Goal: Task Accomplishment & Management: Manage account settings

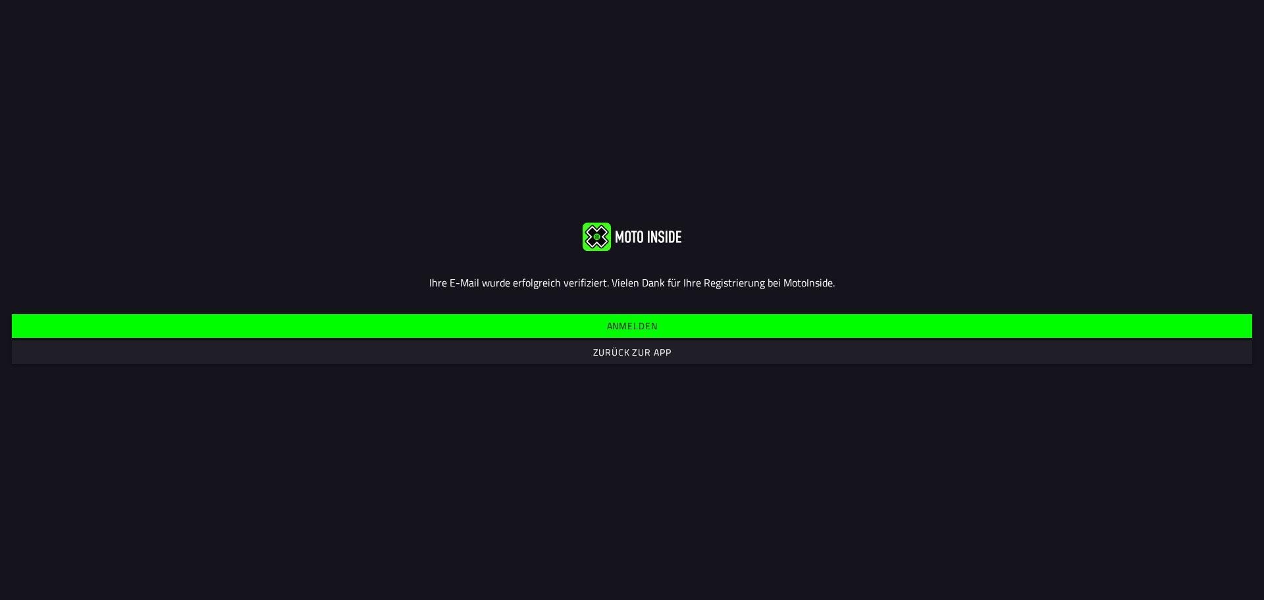
click at [0, 0] on slot "Anmelden" at bounding box center [0, 0] width 0 height 0
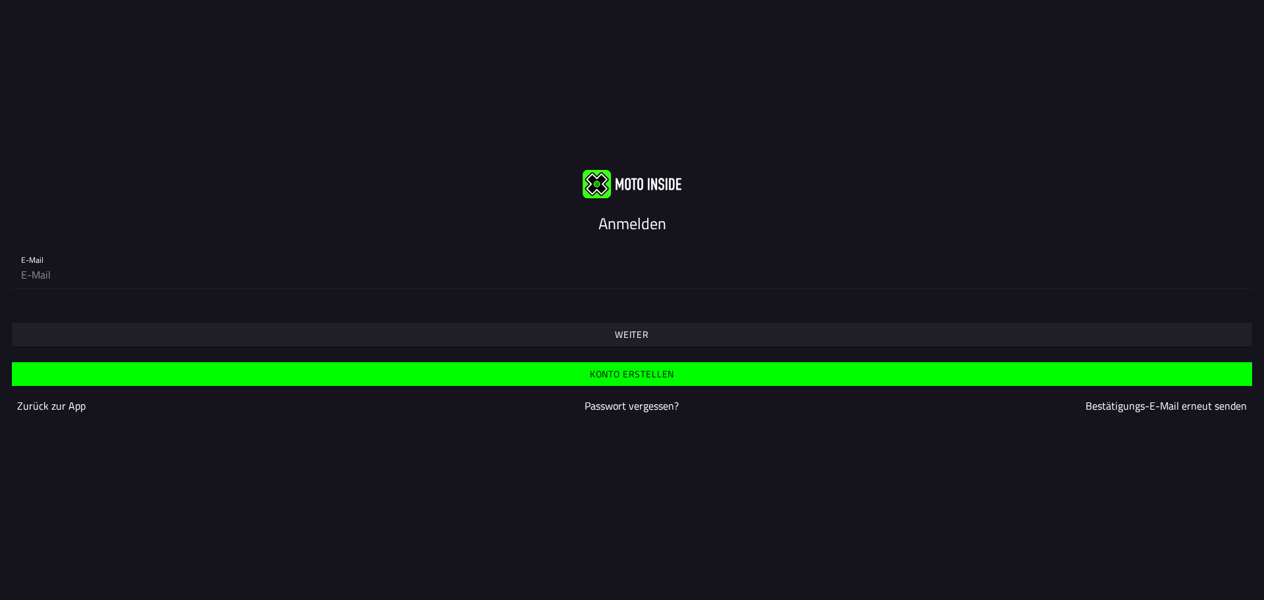
click at [29, 274] on input "email" at bounding box center [632, 274] width 1222 height 26
type input "boris@jochum-motors.com"
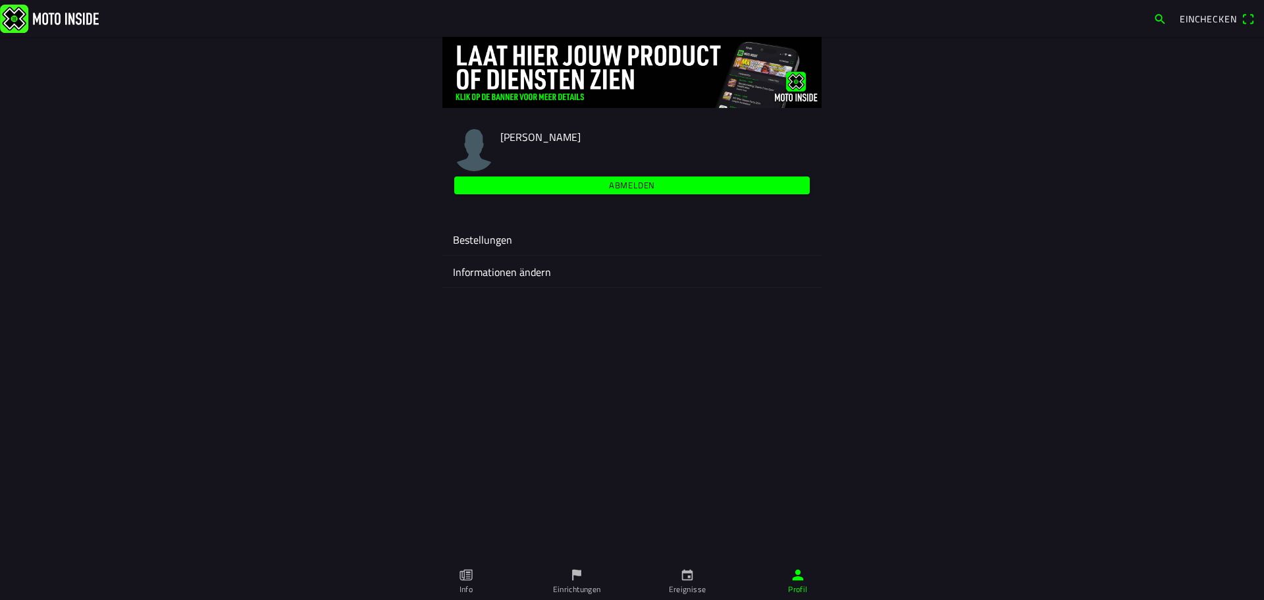
click at [504, 241] on ion-label "Bestellungen" at bounding box center [632, 240] width 358 height 16
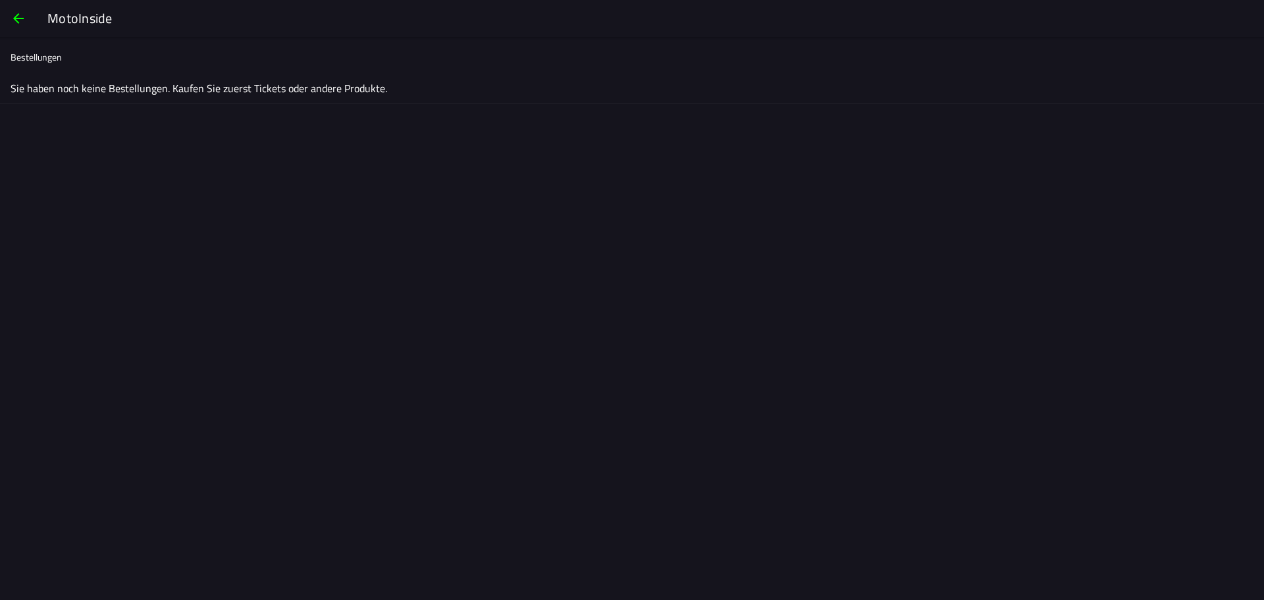
click at [18, 15] on span "button" at bounding box center [19, 19] width 16 height 32
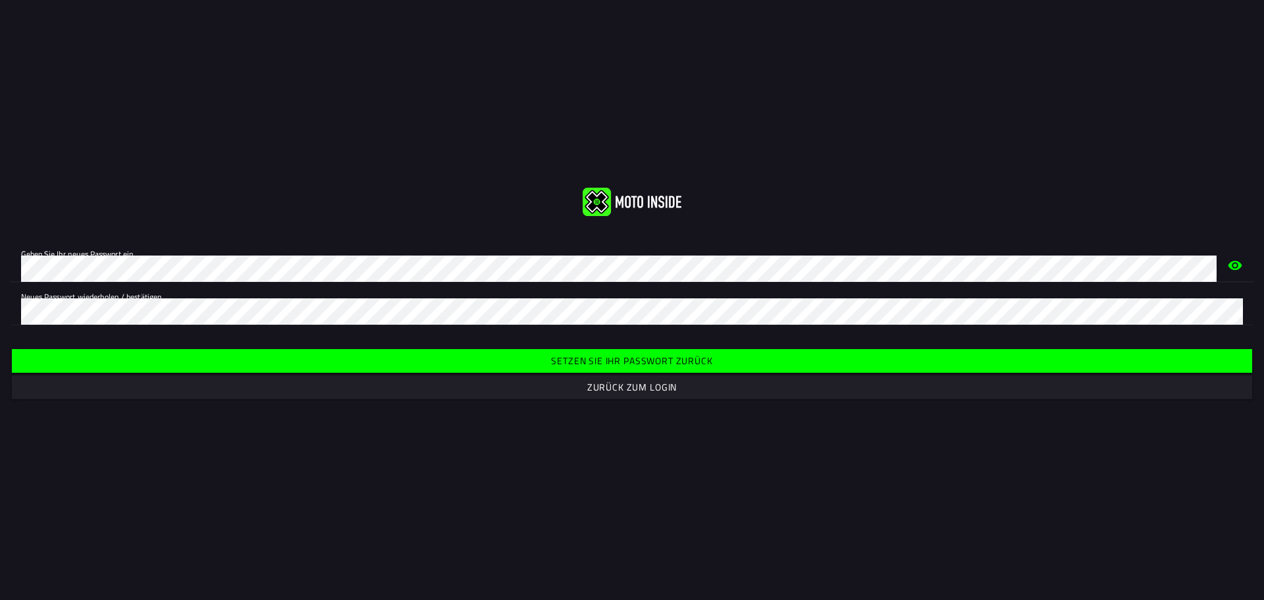
click at [1236, 263] on icon "eye" at bounding box center [1235, 265] width 16 height 42
click at [0, 0] on slot "Setzen Sie Ihr Passwort zurück" at bounding box center [0, 0] width 0 height 0
